Goal: Navigation & Orientation: Find specific page/section

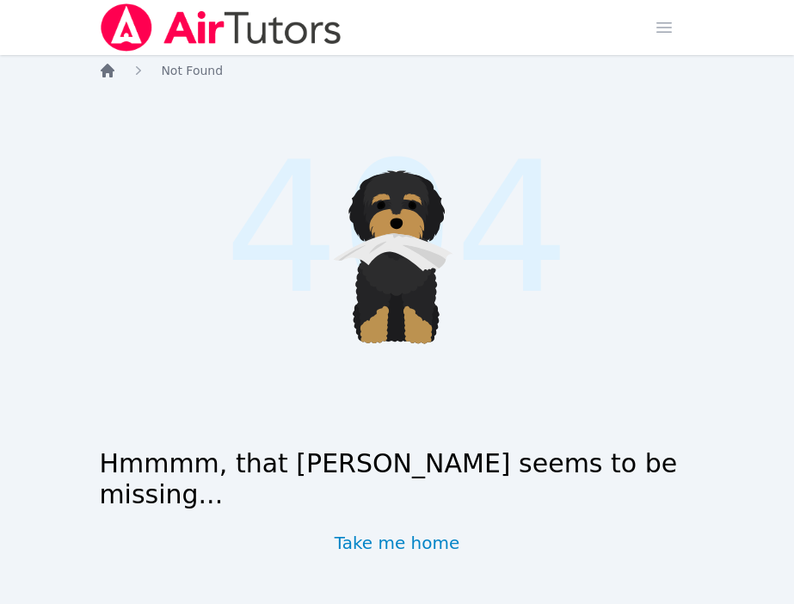
click at [108, 71] on icon "Breadcrumb" at bounding box center [108, 71] width 14 height 14
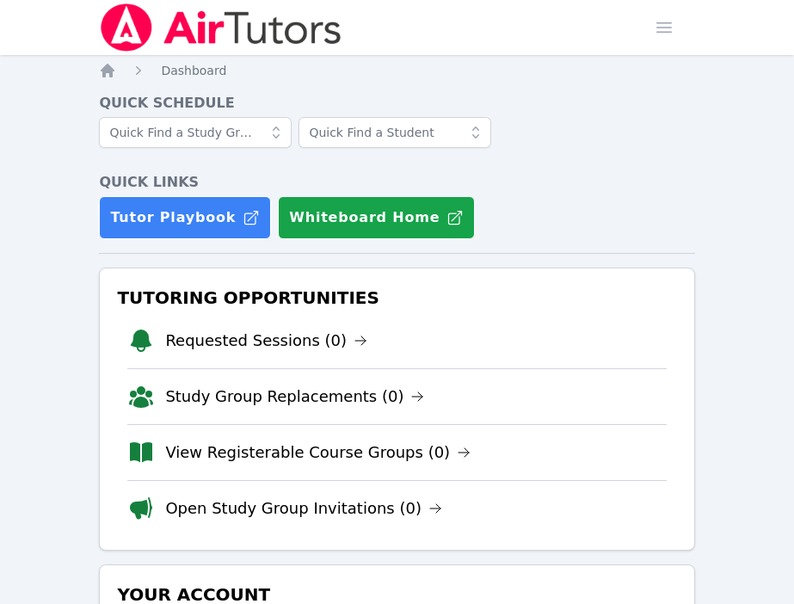
click at [456, 447] on li "View Registerable Course Groups (0)" at bounding box center [396, 452] width 538 height 56
click at [350, 397] on link "Study Group Replacements (0)" at bounding box center [294, 396] width 259 height 24
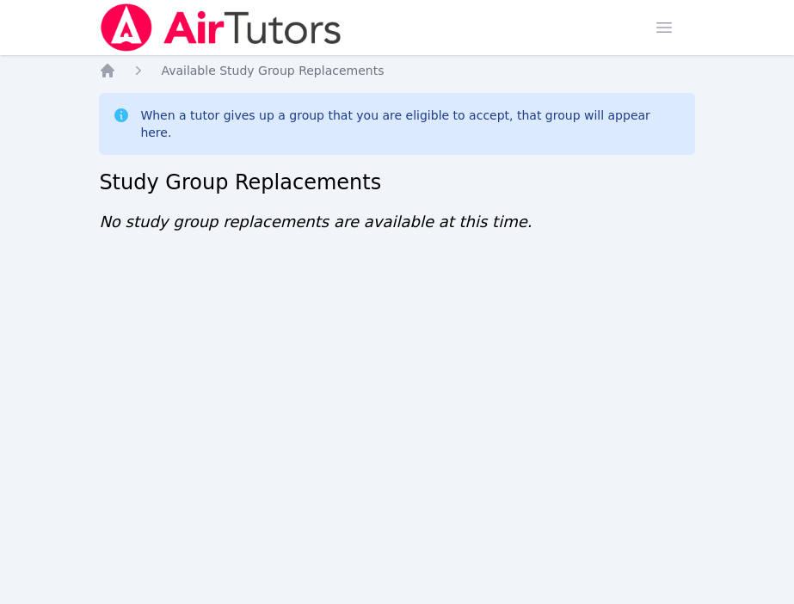
click at [105, 35] on img at bounding box center [220, 27] width 243 height 48
